Goal: Information Seeking & Learning: Learn about a topic

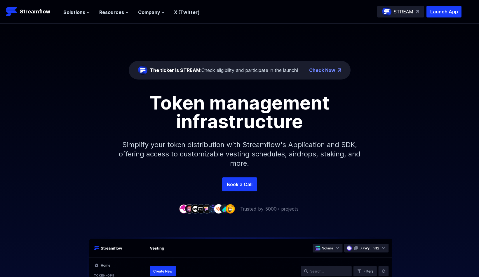
click at [103, 12] on span "Resources" at bounding box center [111, 12] width 25 height 7
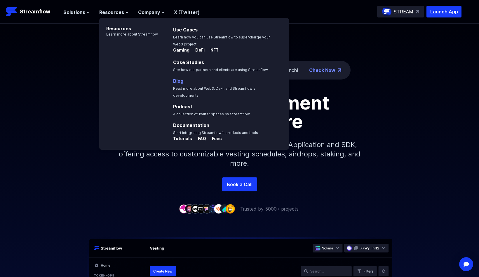
click at [178, 81] on link "Blog" at bounding box center [178, 81] width 10 height 6
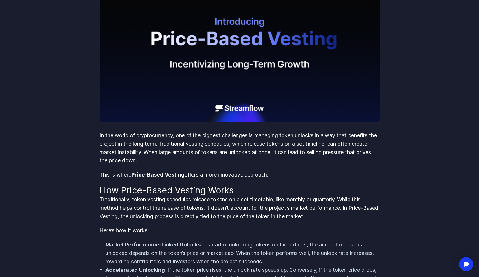
scroll to position [228, 0]
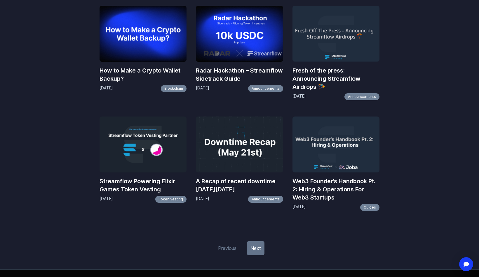
scroll to position [613, 0]
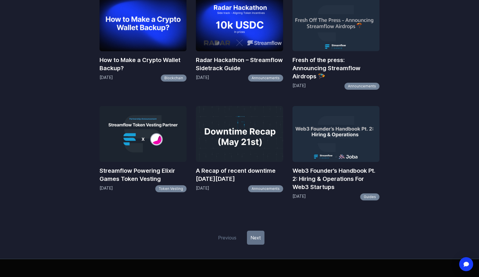
click at [261, 237] on link "Next" at bounding box center [256, 238] width 18 height 14
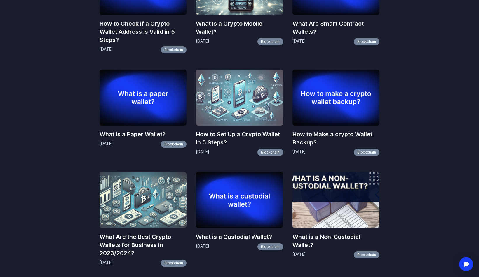
scroll to position [659, 0]
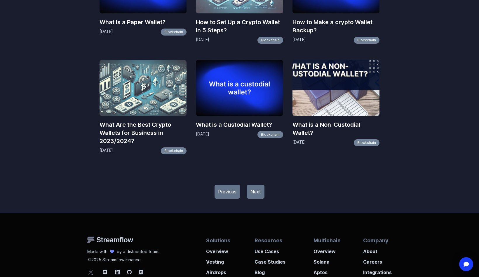
click at [260, 195] on link "Next" at bounding box center [256, 192] width 18 height 14
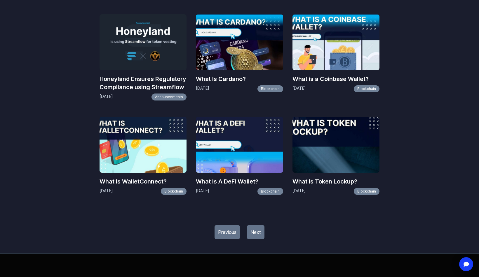
scroll to position [631, 0]
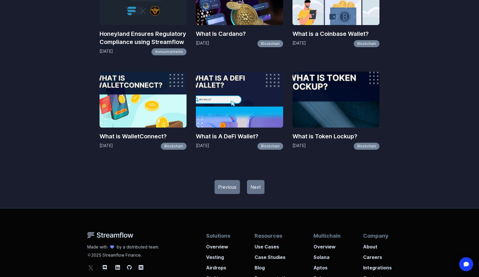
click at [260, 189] on link "Next" at bounding box center [256, 187] width 18 height 14
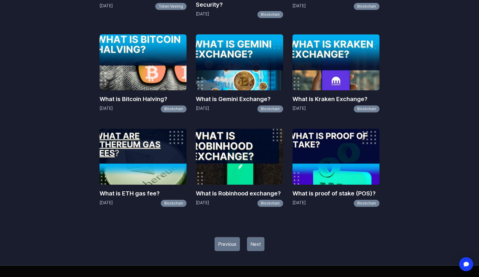
scroll to position [637, 0]
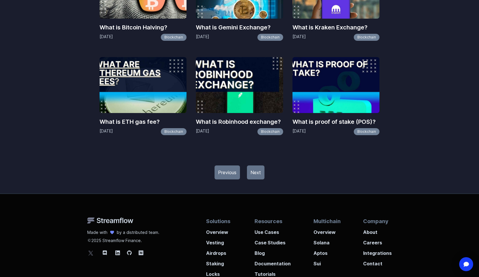
click at [256, 168] on link "Next" at bounding box center [256, 173] width 18 height 14
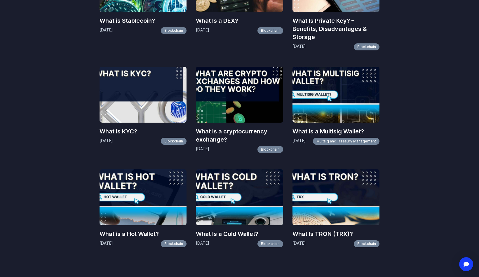
scroll to position [629, 0]
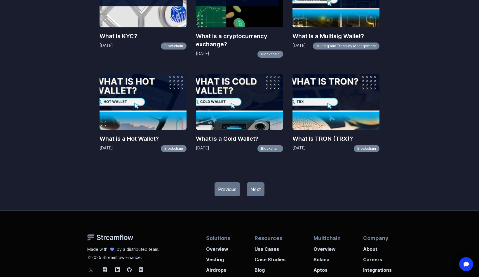
click at [260, 186] on link "Next" at bounding box center [256, 190] width 18 height 14
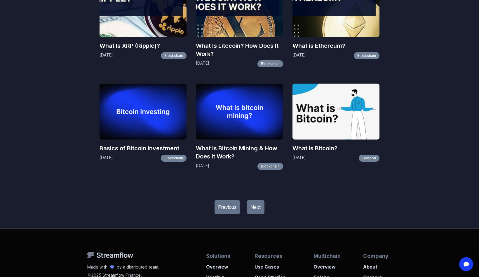
scroll to position [594, 0]
click at [253, 210] on link "Next" at bounding box center [256, 207] width 18 height 14
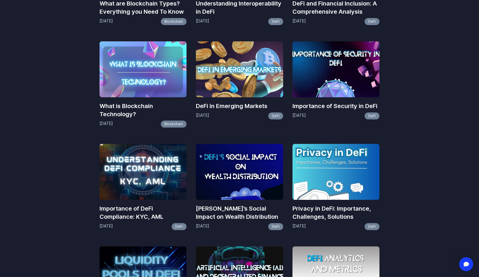
scroll to position [579, 0]
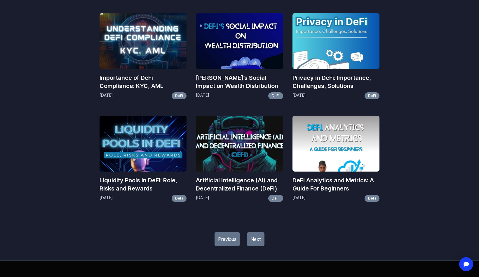
click at [252, 241] on link "Next" at bounding box center [256, 239] width 18 height 14
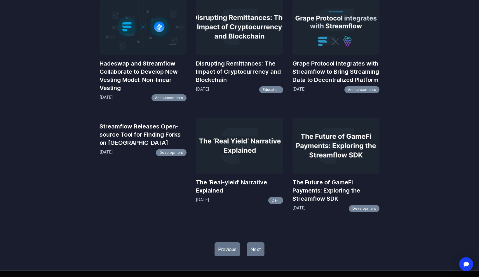
scroll to position [624, 0]
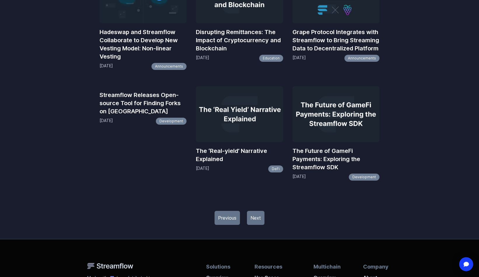
click at [258, 218] on link "Next" at bounding box center [256, 218] width 18 height 14
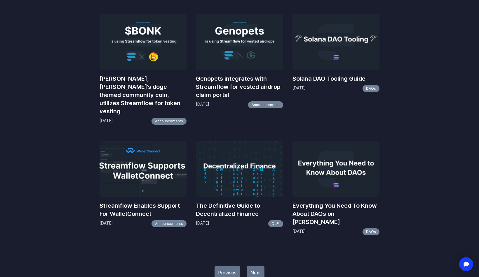
scroll to position [603, 0]
click at [257, 266] on link "Next" at bounding box center [256, 273] width 18 height 14
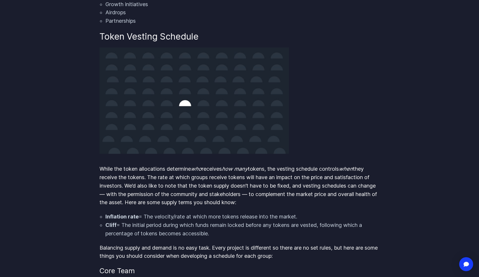
scroll to position [946, 0]
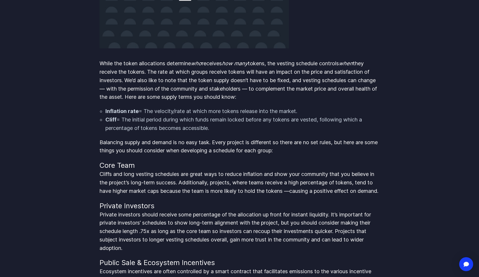
click at [158, 78] on p "While the token allocations determine who receives how many tokens, the vesting…" at bounding box center [239, 81] width 280 height 42
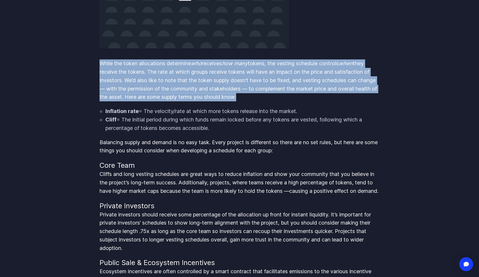
click at [158, 78] on p "While the token allocations determine who receives how many tokens, the vesting…" at bounding box center [239, 81] width 280 height 42
click at [161, 78] on p "While the token allocations determine who receives how many tokens, the vesting…" at bounding box center [239, 81] width 280 height 42
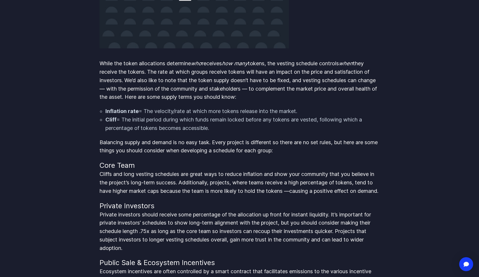
click at [157, 81] on p "While the token allocations determine who receives how many tokens, the vesting…" at bounding box center [239, 81] width 280 height 42
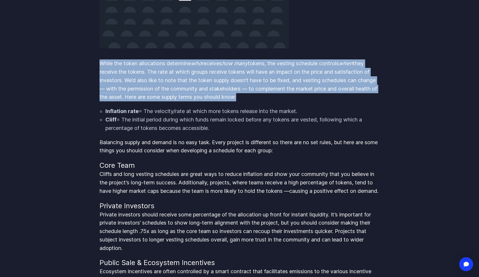
click at [157, 81] on p "While the token allocations determine who receives how many tokens, the vesting…" at bounding box center [239, 81] width 280 height 42
click at [158, 83] on p "While the token allocations determine who receives how many tokens, the vesting…" at bounding box center [239, 81] width 280 height 42
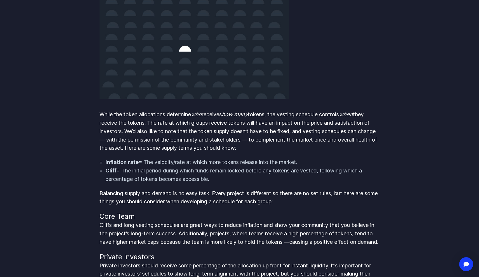
scroll to position [874, 0]
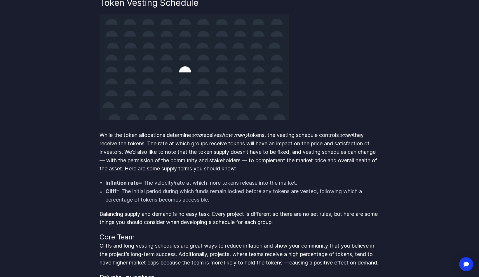
drag, startPoint x: 221, startPoint y: 207, endPoint x: 96, endPoint y: 147, distance: 138.5
click at [96, 147] on body "Streamflow Launch App STREAM Solutions Overview Streamflow features an all-in-o…" at bounding box center [239, 70] width 479 height 1889
copy div "While the token allocations determine who receives how many tokens, the vesting…"
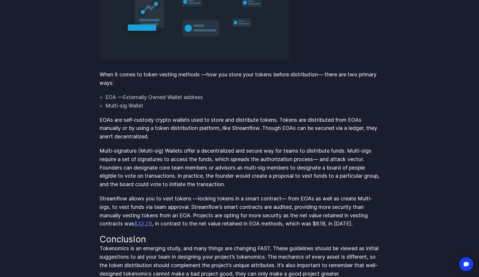
scroll to position [1465, 0]
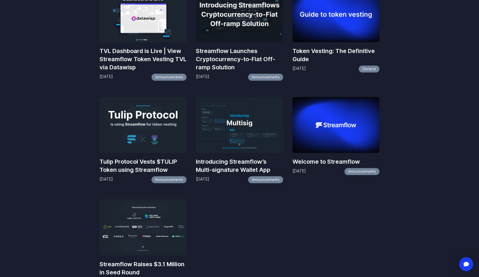
scroll to position [477, 0]
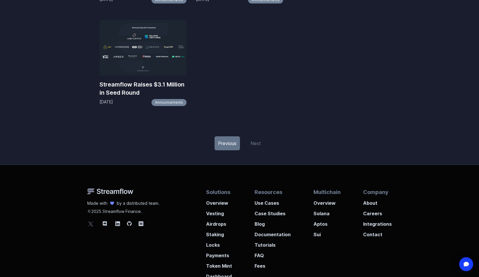
click at [232, 149] on link "Previous" at bounding box center [226, 144] width 25 height 14
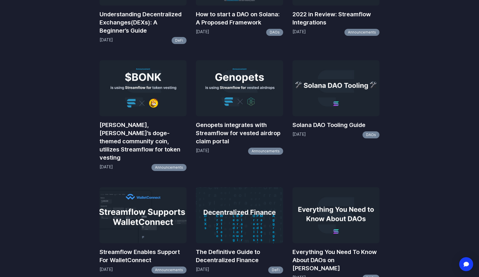
scroll to position [692, 0]
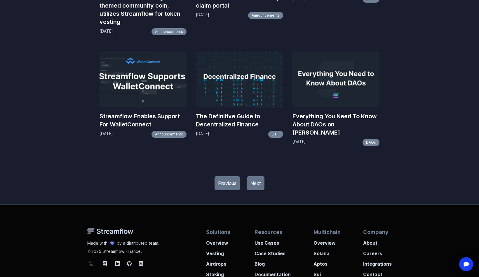
click at [225, 176] on link "Previous" at bounding box center [226, 183] width 25 height 14
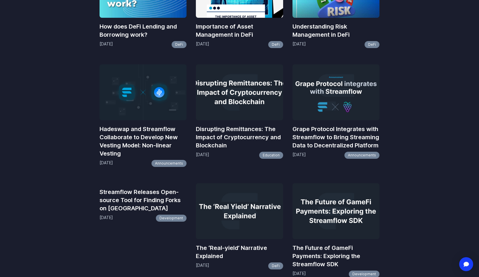
scroll to position [457, 0]
